Goal: Information Seeking & Learning: Learn about a topic

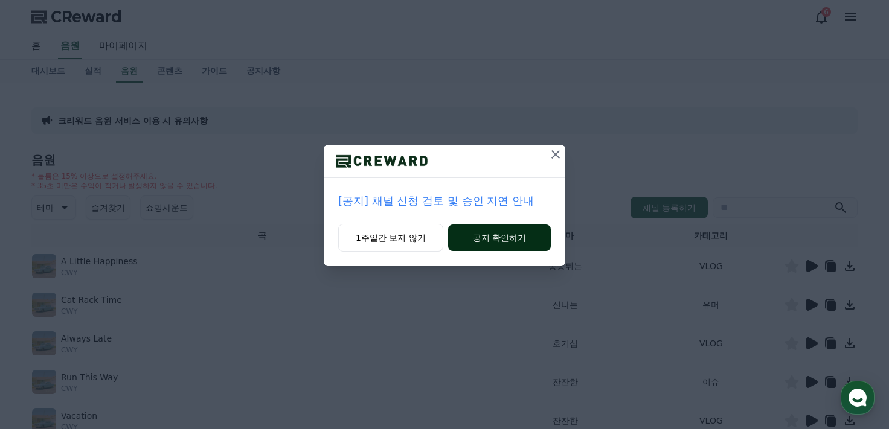
click at [472, 240] on button "공지 확인하기" at bounding box center [499, 238] width 103 height 27
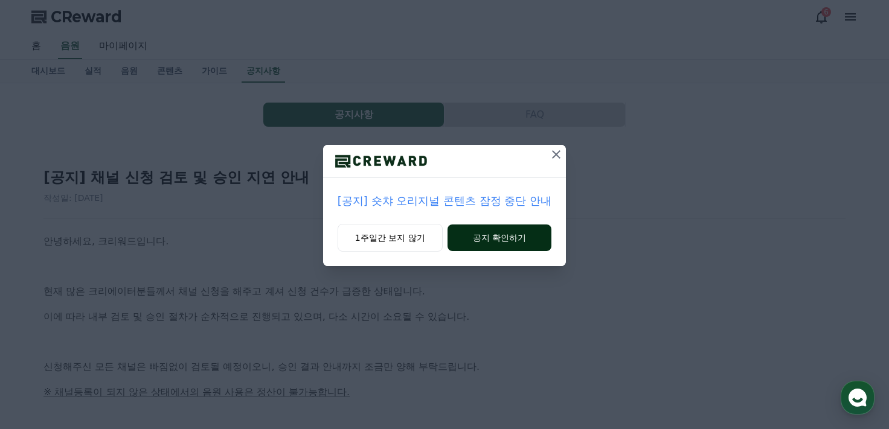
click at [476, 239] on button "공지 확인하기" at bounding box center [500, 238] width 105 height 27
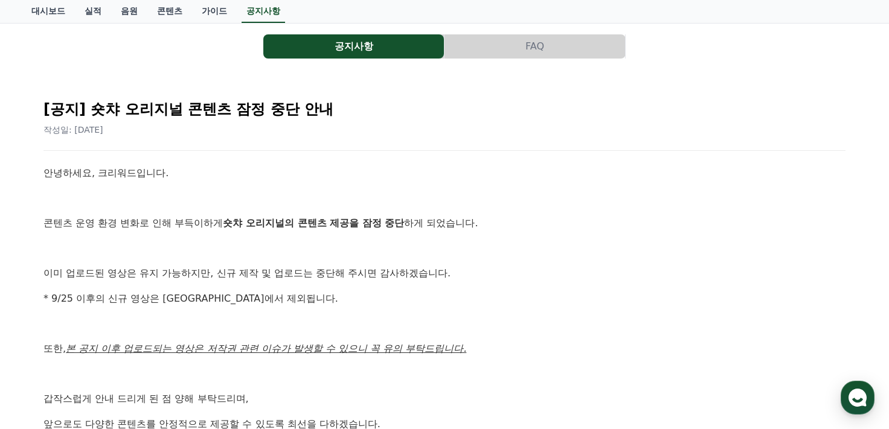
scroll to position [60, 0]
